Goal: Information Seeking & Learning: Find specific page/section

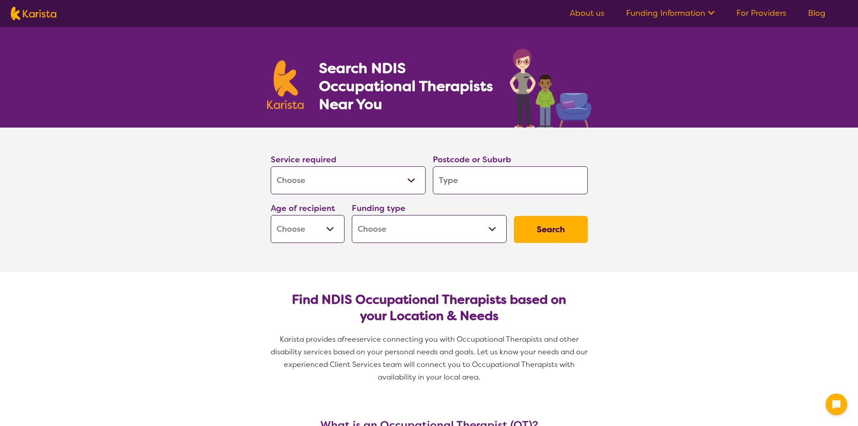
select select "[MEDICAL_DATA]"
type input "b"
type input "br"
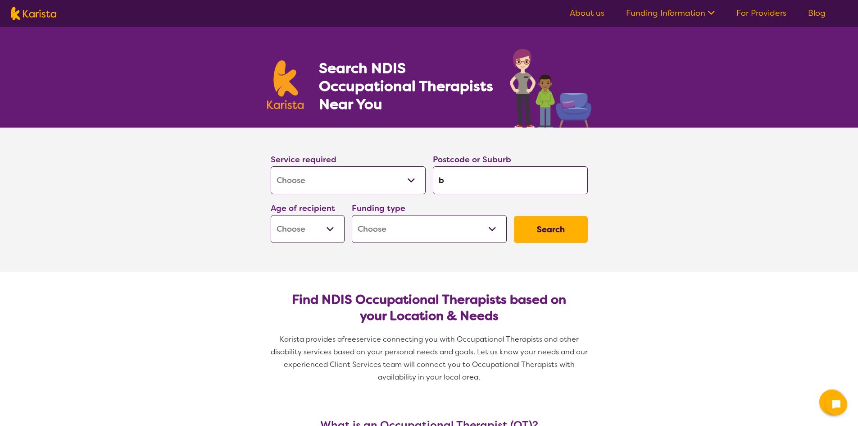
type input "br"
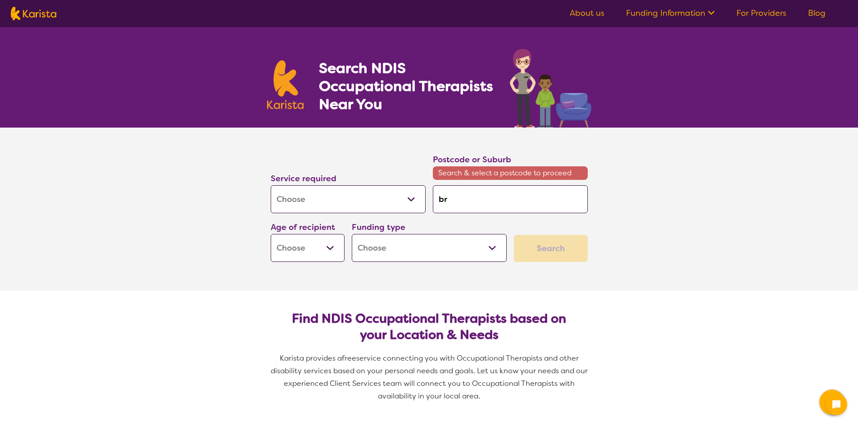
type input "bri"
type input "bris"
type input "brisb"
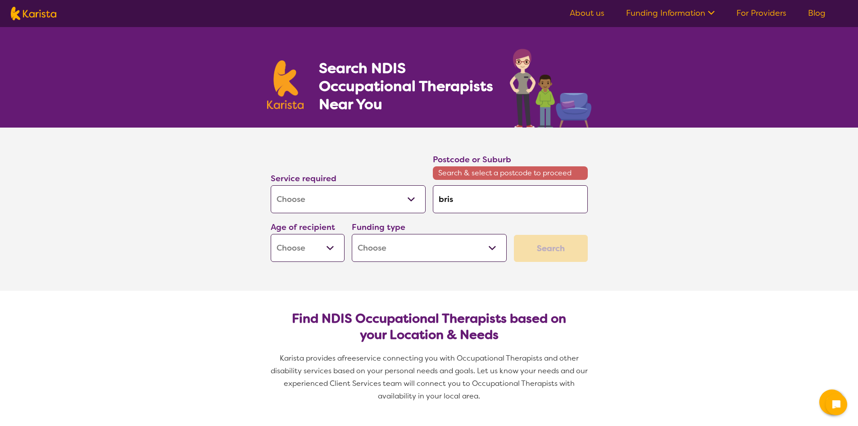
type input "brisb"
type input "bris"
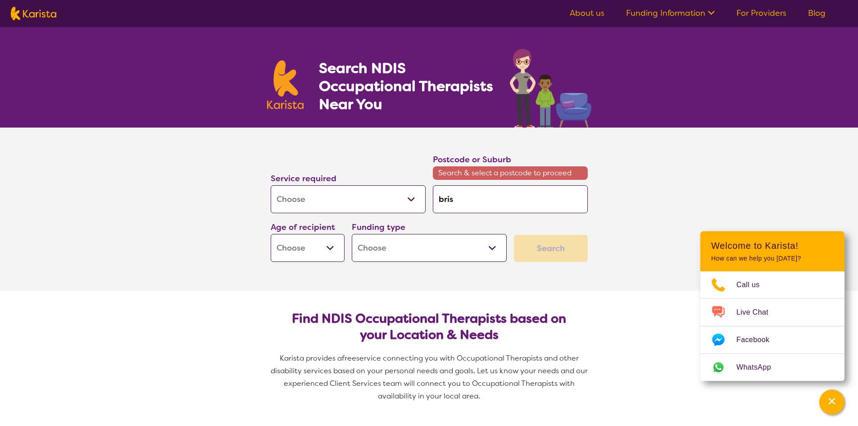
type input "bri"
type input "br"
type input "b"
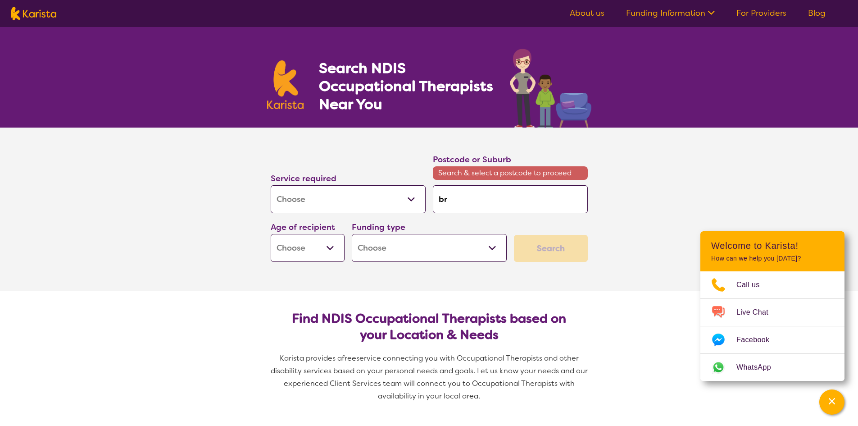
type input "b"
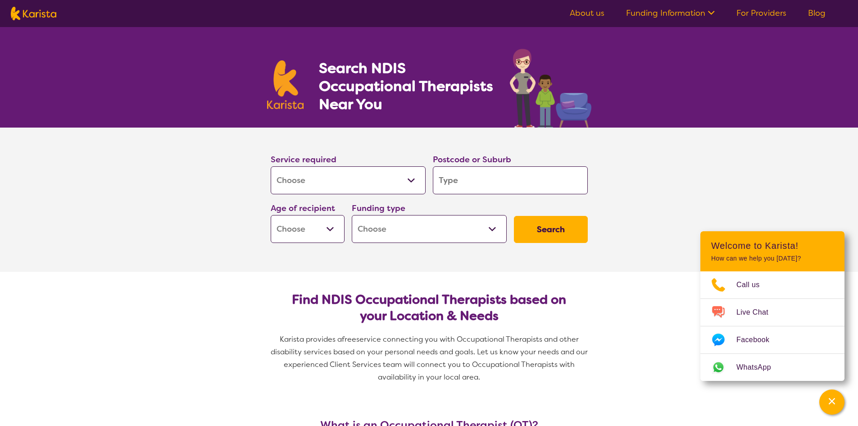
type input "r"
type input "re"
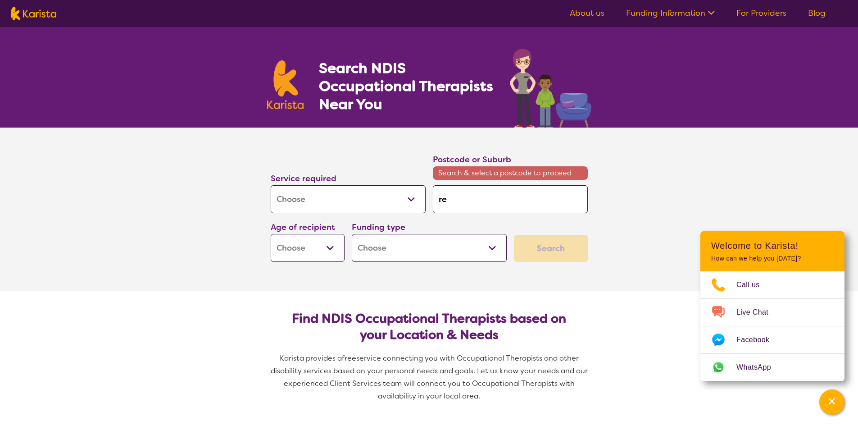
type input "red"
type input "redl"
type input "redla"
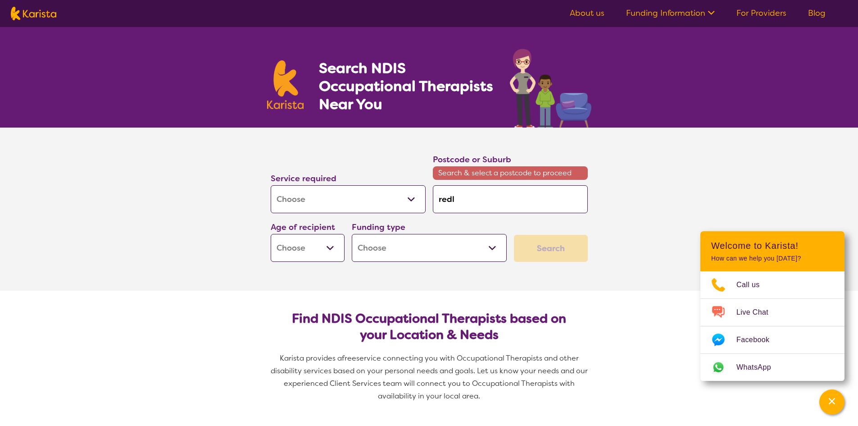
type input "redla"
type input "redlan"
type input "redland"
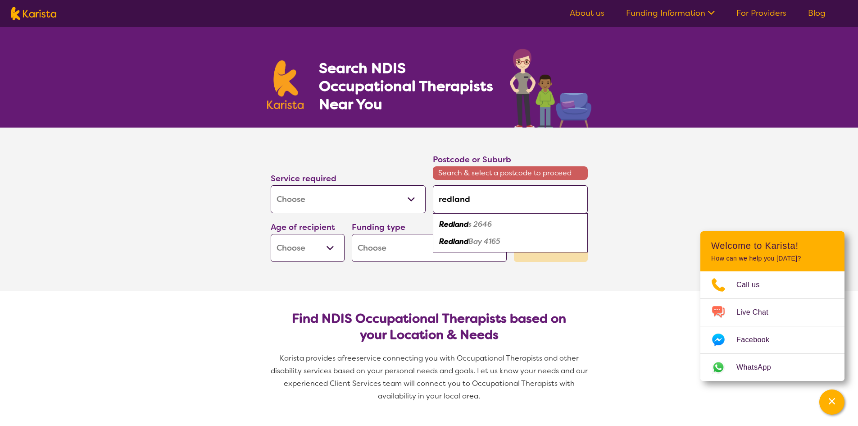
click at [478, 241] on em "Bay 4165" at bounding box center [484, 240] width 32 height 9
type input "4165"
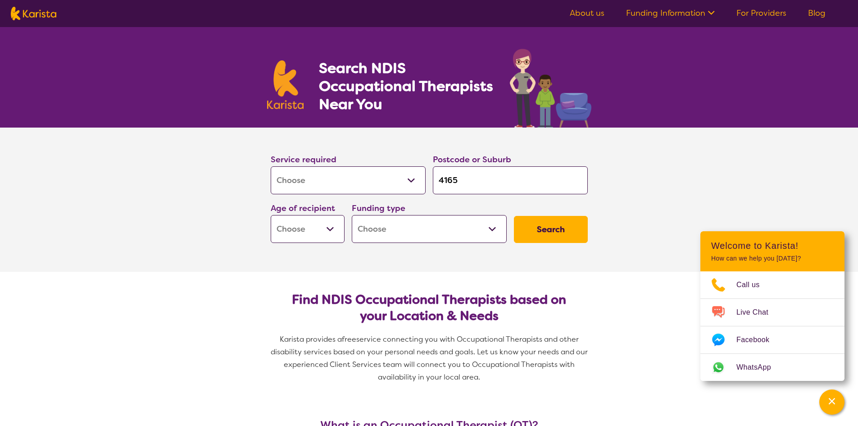
click at [467, 235] on select "Home Care Package (HCP) National Disability Insurance Scheme (NDIS) I don't know" at bounding box center [429, 229] width 155 height 28
select select "i-don-t-know"
click at [352, 215] on select "Home Care Package (HCP) National Disability Insurance Scheme (NDIS) I don't know" at bounding box center [429, 229] width 155 height 28
select select "i-don-t-know"
click at [529, 225] on button "Search" at bounding box center [551, 229] width 74 height 27
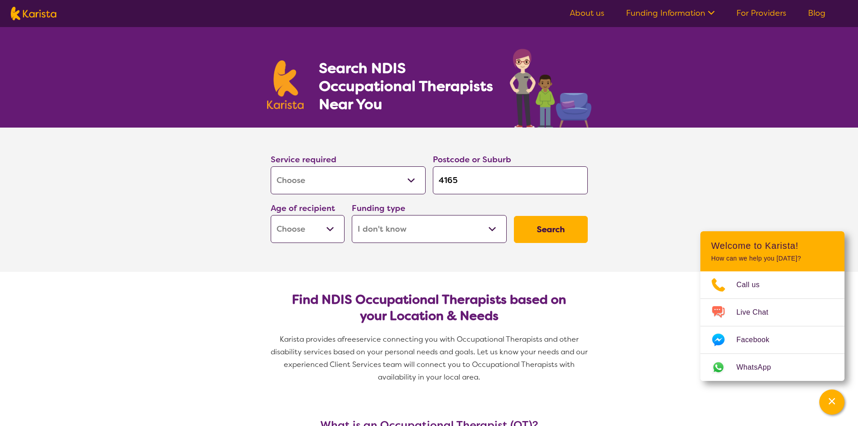
click at [305, 234] on select "Early Childhood - 0 to 9 Child - 10 to 11 Adolescent - 12 to 17 Adult - 18 to 6…" at bounding box center [308, 229] width 74 height 28
select select "AD"
click at [271, 215] on select "Early Childhood - 0 to 9 Child - 10 to 11 Adolescent - 12 to 17 Adult - 18 to 6…" at bounding box center [308, 229] width 74 height 28
select select "AD"
click at [529, 222] on button "Search" at bounding box center [551, 229] width 74 height 27
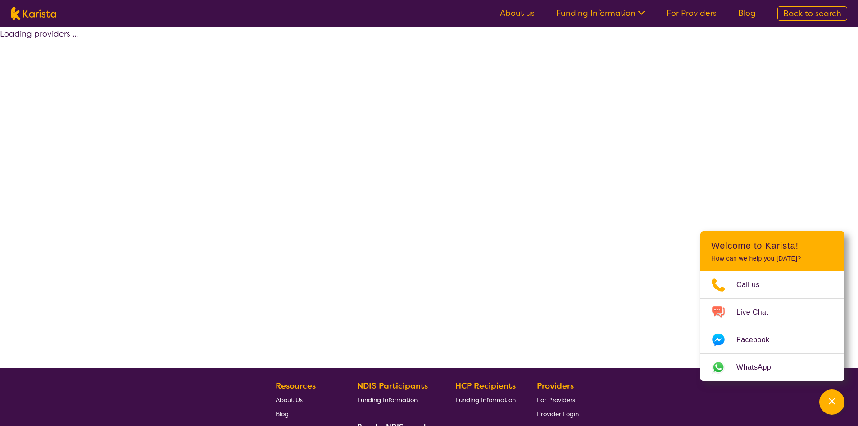
select select "[MEDICAL_DATA]"
select select "AD"
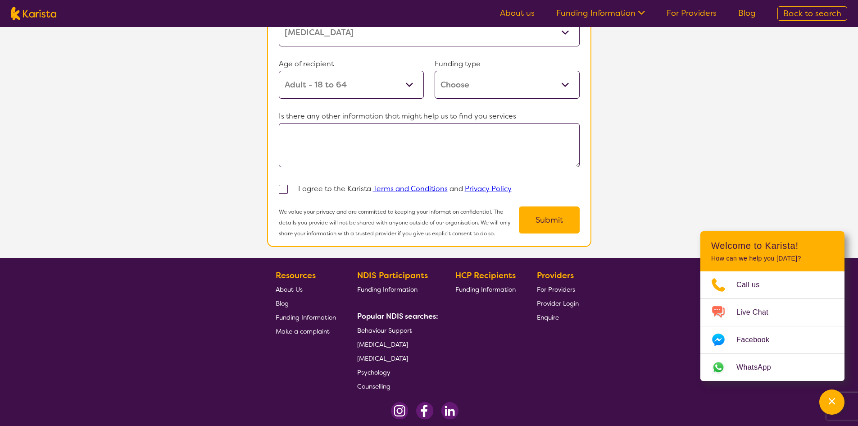
scroll to position [868, 0]
select select "[MEDICAL_DATA]"
select select "AD"
select select "i-don-t-know"
select select "[MEDICAL_DATA]"
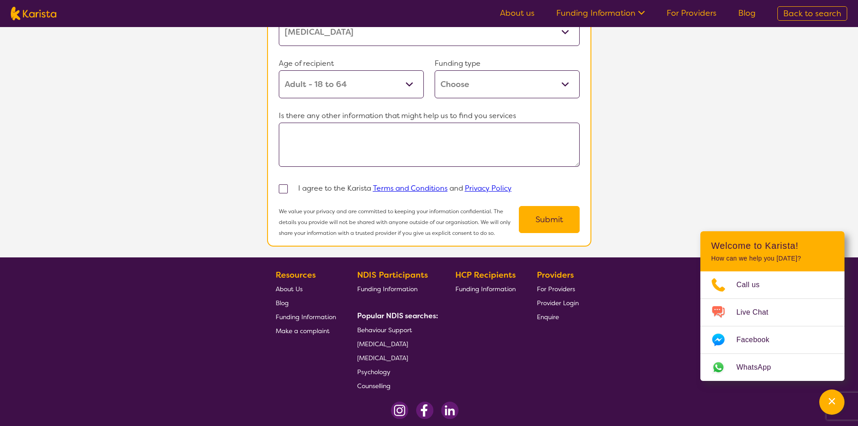
select select "AD"
select select "i-don-t-know"
